Goal: Task Accomplishment & Management: Use online tool/utility

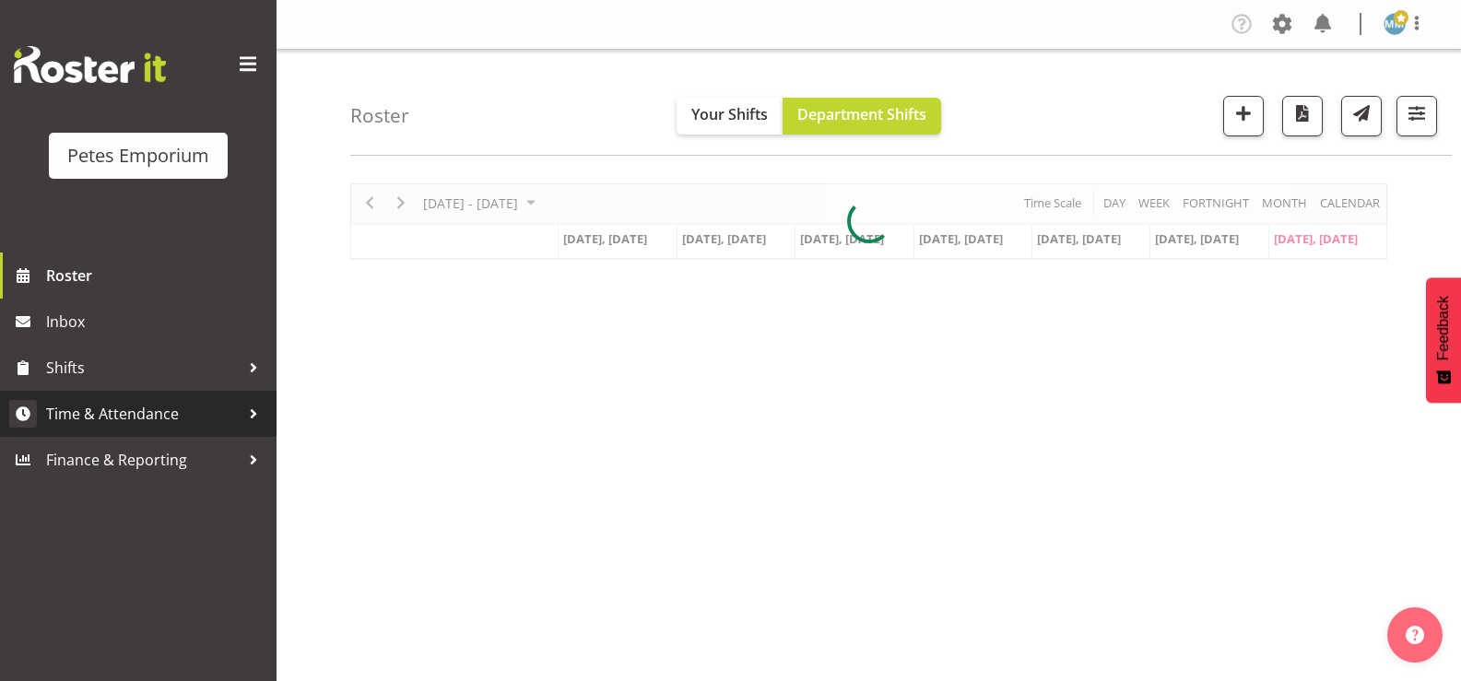
click at [168, 410] on span "Time & Attendance" at bounding box center [143, 414] width 194 height 28
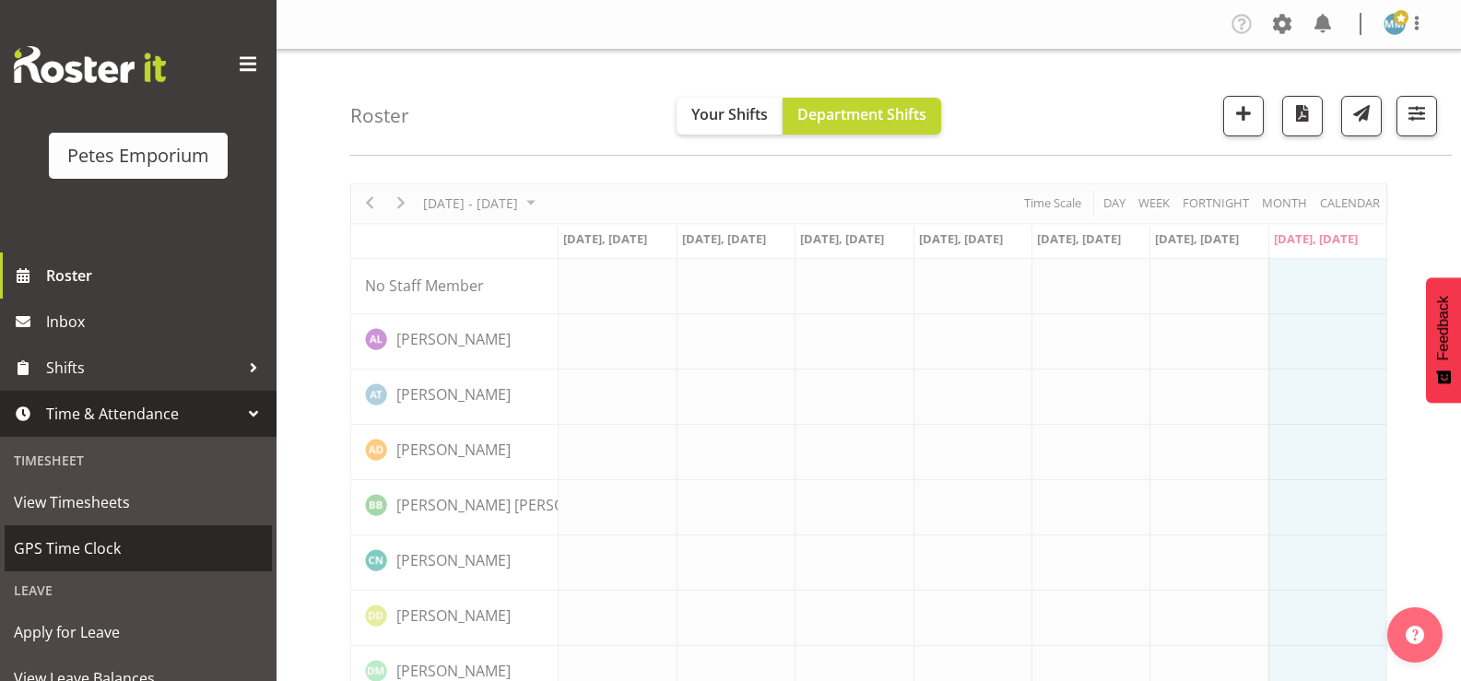
click at [104, 549] on span "GPS Time Clock" at bounding box center [138, 549] width 249 height 28
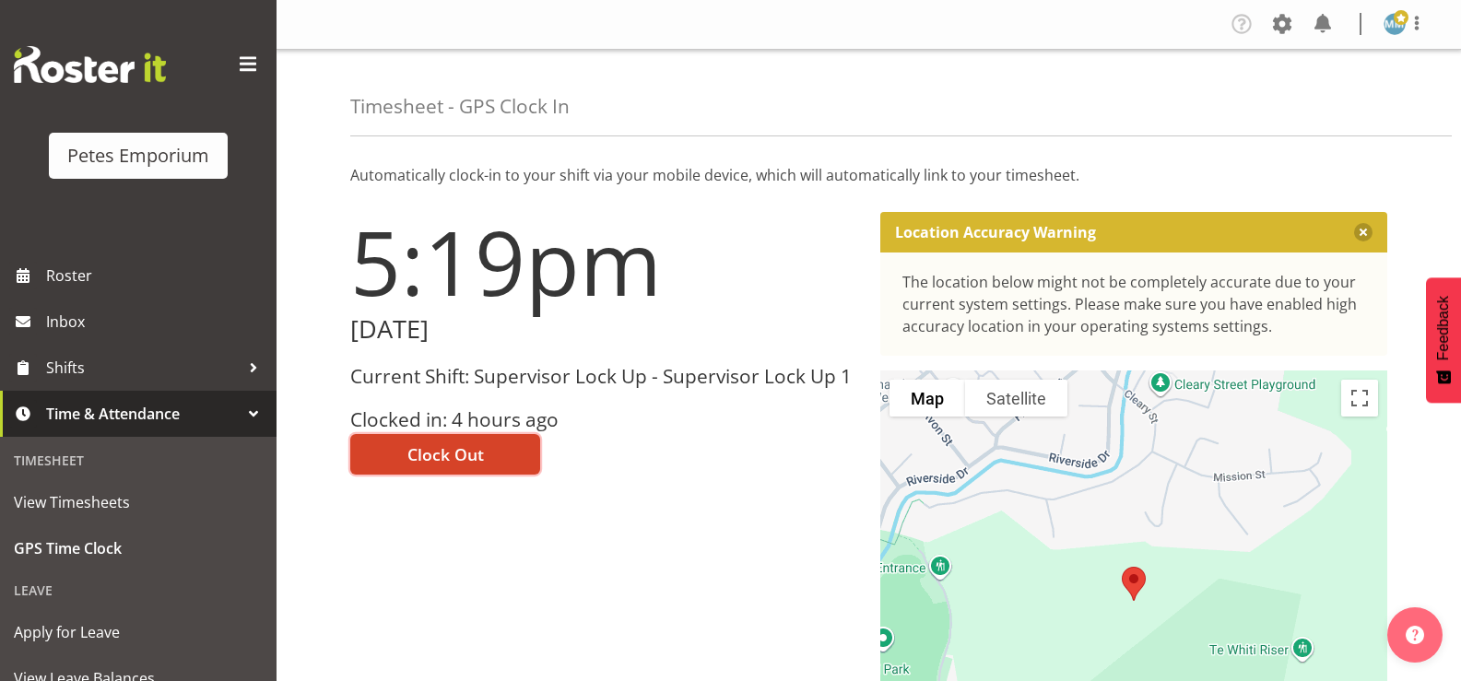
click at [461, 452] on span "Clock Out" at bounding box center [445, 454] width 77 height 24
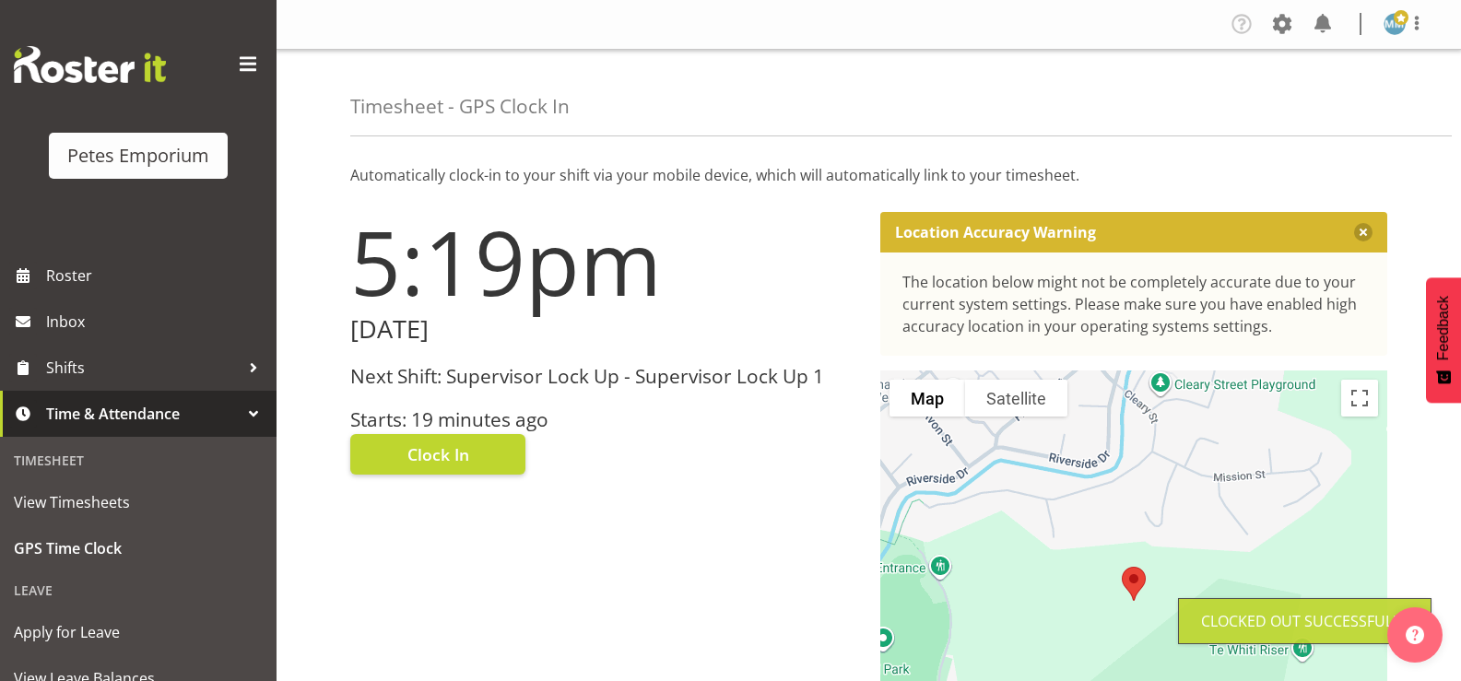
click at [1397, 23] on span at bounding box center [1401, 17] width 15 height 15
click at [1310, 111] on link "Log Out" at bounding box center [1339, 96] width 177 height 33
